Goal: Navigation & Orientation: Find specific page/section

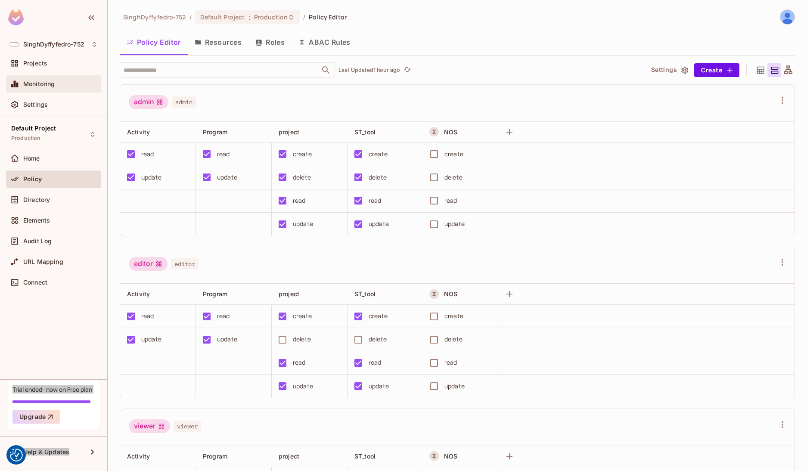
click at [669, 253] on div "editor editor" at bounding box center [457, 265] width 675 height 37
click at [671, 17] on div "SinghDyffyfedro-752 / Default Project : Production / Policy Editor" at bounding box center [458, 16] width 676 height 15
click at [47, 204] on div "Directory" at bounding box center [53, 200] width 88 height 10
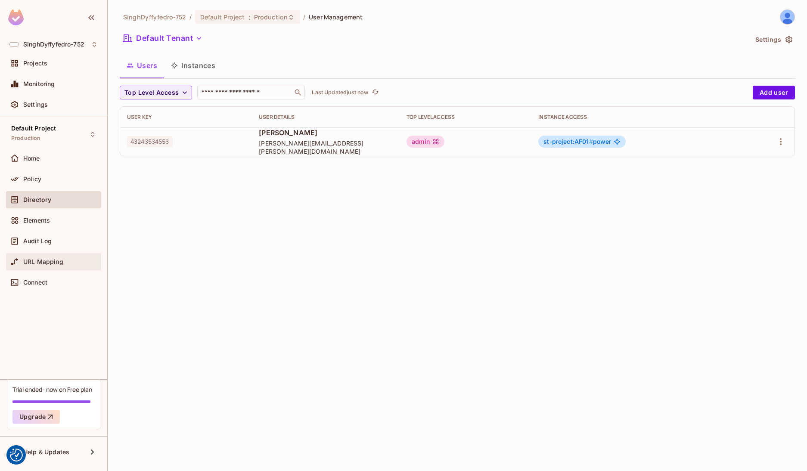
drag, startPoint x: 54, startPoint y: 263, endPoint x: 29, endPoint y: 264, distance: 24.6
click at [29, 264] on span "URL Mapping" at bounding box center [43, 262] width 40 height 7
